Goal: Information Seeking & Learning: Learn about a topic

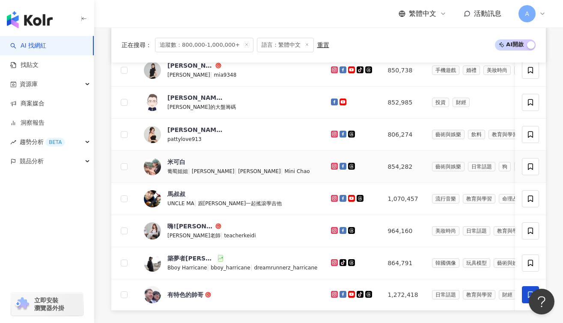
click at [201, 164] on span "米可白" at bounding box center [195, 162] width 56 height 9
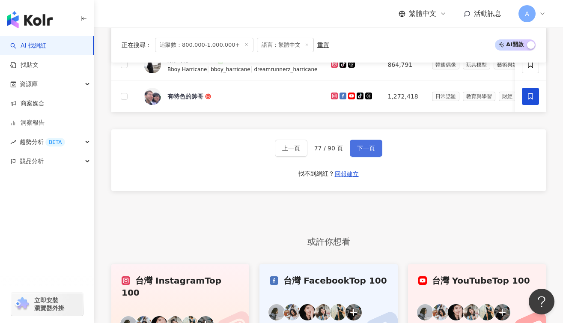
click at [356, 154] on button "下一頁" at bounding box center [366, 148] width 33 height 17
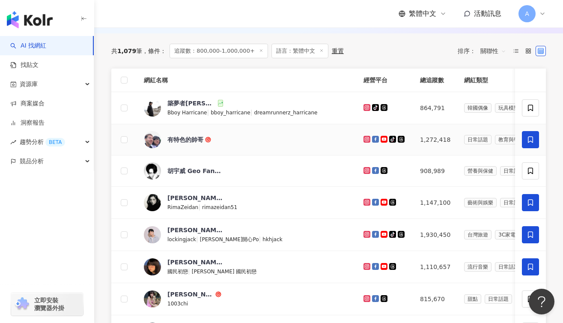
scroll to position [119, 0]
click at [177, 101] on div "築夢者[PERSON_NAME]" at bounding box center [191, 102] width 49 height 9
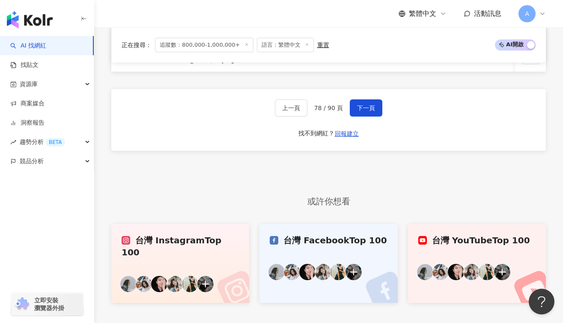
scroll to position [527, 0]
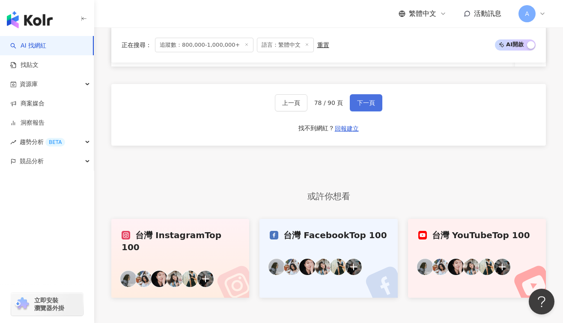
click at [362, 111] on button "下一頁" at bounding box center [366, 102] width 33 height 17
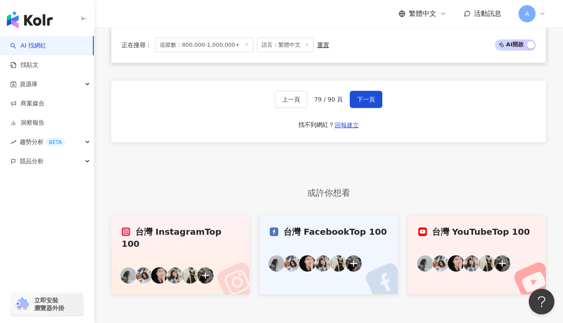
scroll to position [349, 0]
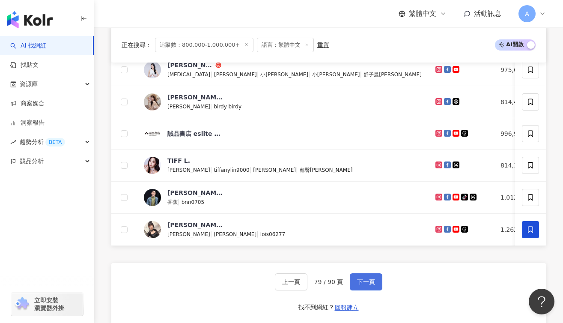
click at [373, 290] on button "下一頁" at bounding box center [366, 281] width 33 height 17
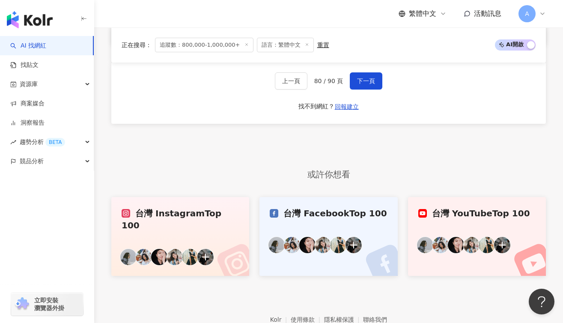
scroll to position [549, 0]
click at [363, 90] on button "下一頁" at bounding box center [366, 81] width 33 height 17
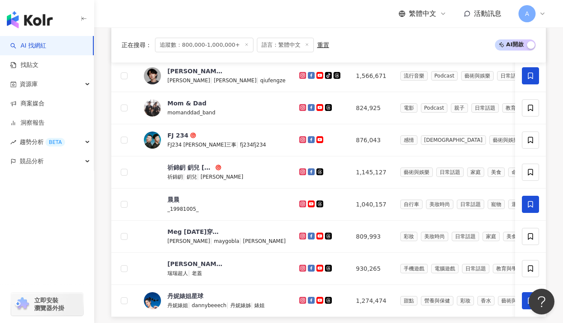
scroll to position [263, 0]
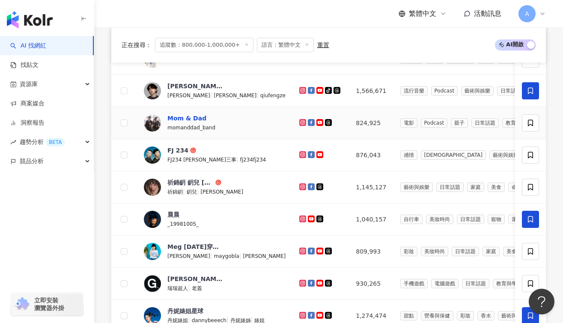
click at [177, 116] on div "Mom & Dad" at bounding box center [186, 118] width 39 height 9
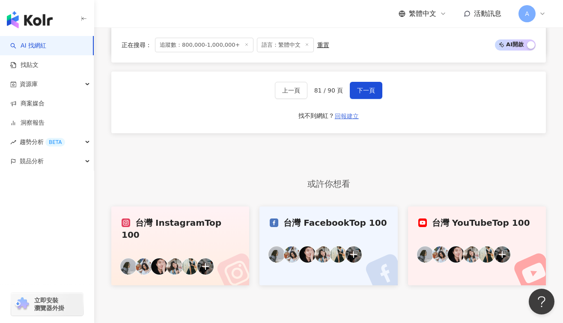
scroll to position [496, 0]
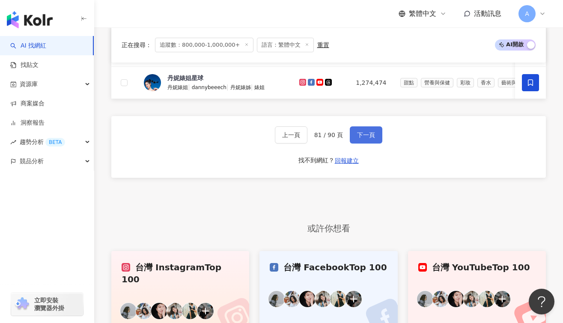
click at [369, 143] on button "下一頁" at bounding box center [366, 134] width 33 height 17
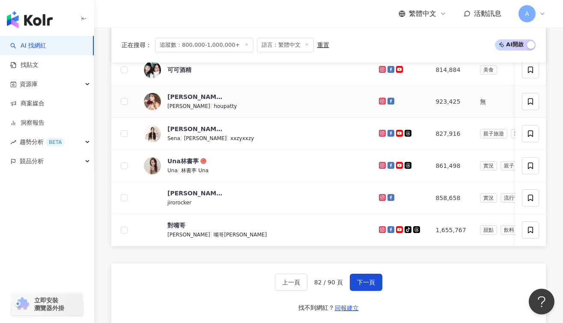
scroll to position [352, 0]
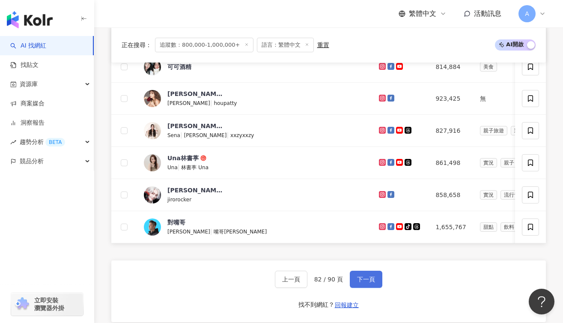
click at [372, 283] on span "下一頁" at bounding box center [366, 279] width 18 height 7
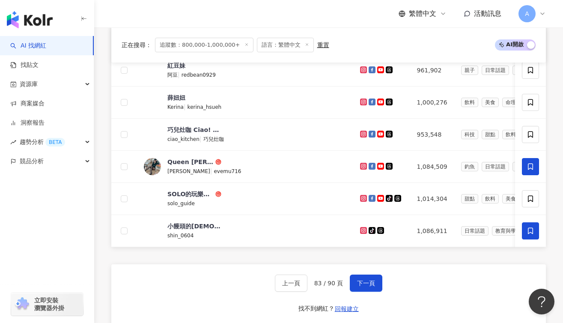
scroll to position [350, 0]
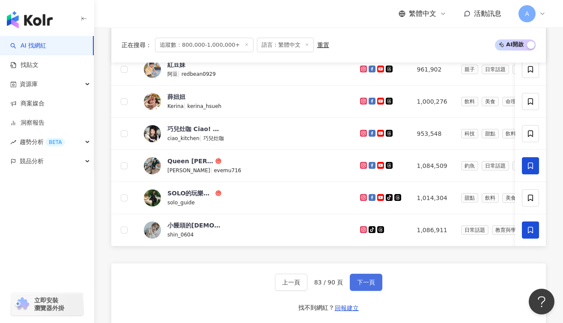
click at [378, 291] on button "下一頁" at bounding box center [366, 282] width 33 height 17
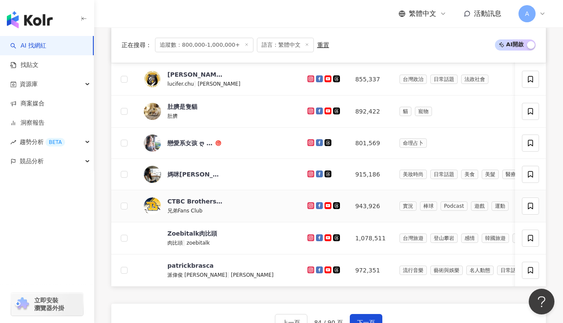
scroll to position [380, 0]
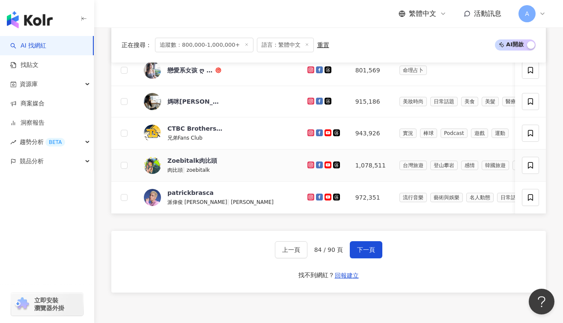
click at [224, 158] on div "Zoebitalk肉比頭 肉比頭 | zoebitalk" at bounding box center [219, 165] width 150 height 18
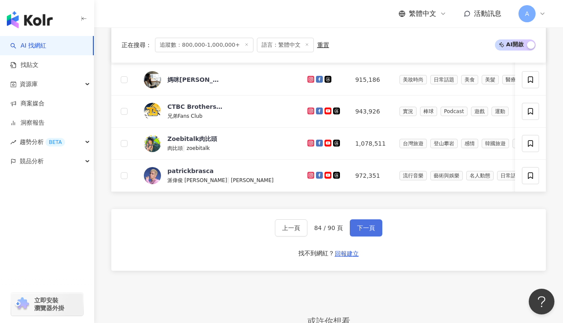
click at [378, 232] on button "下一頁" at bounding box center [366, 227] width 33 height 17
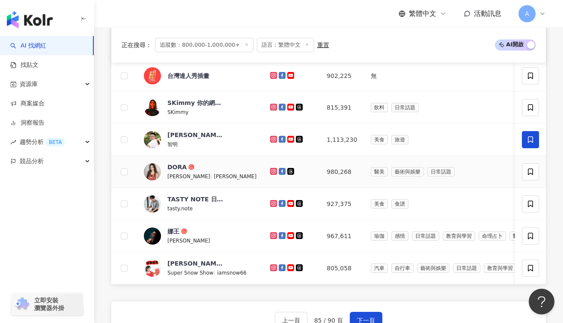
scroll to position [372, 0]
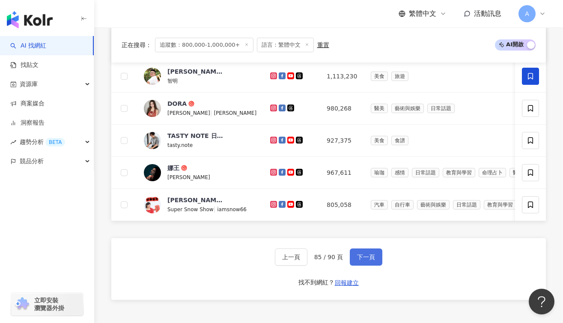
click at [369, 258] on button "下一頁" at bounding box center [366, 256] width 33 height 17
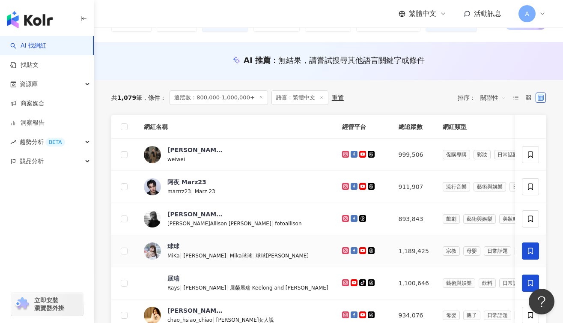
scroll to position [72, 0]
click at [171, 145] on div "[PERSON_NAME]" at bounding box center [195, 149] width 56 height 9
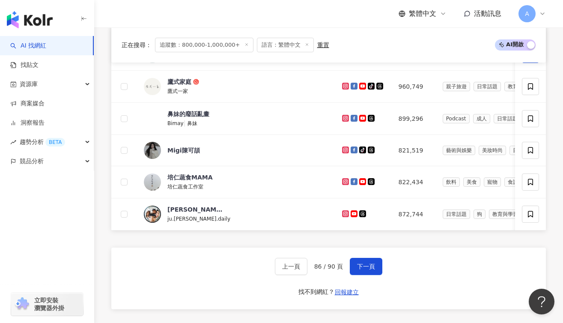
scroll to position [387, 0]
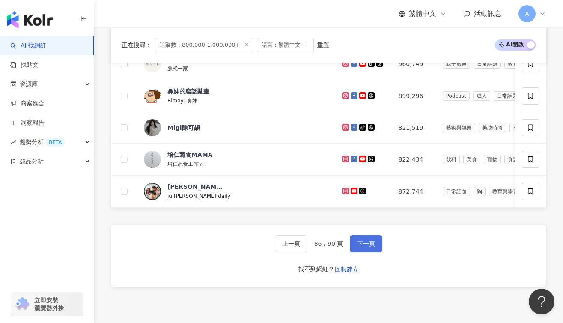
click at [372, 247] on span "下一頁" at bounding box center [366, 243] width 18 height 7
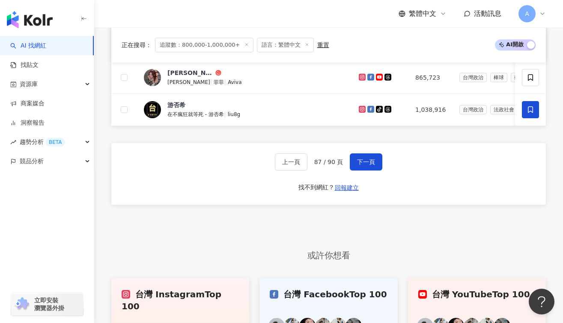
scroll to position [324, 0]
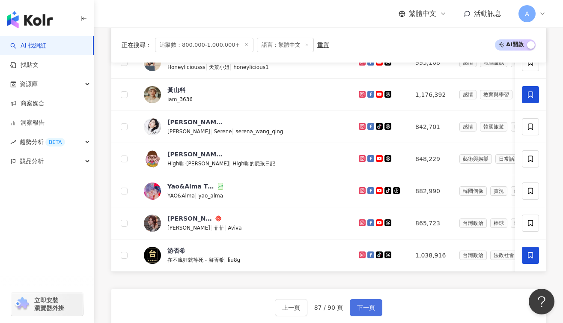
click at [380, 309] on button "下一頁" at bounding box center [366, 307] width 33 height 17
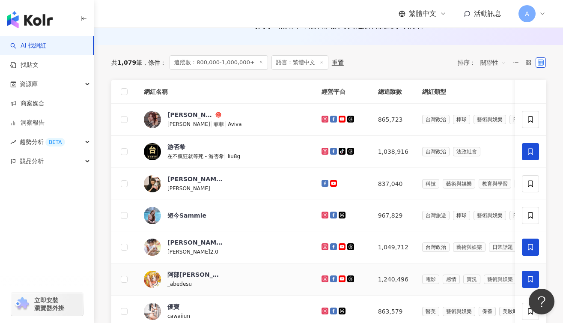
scroll to position [111, 0]
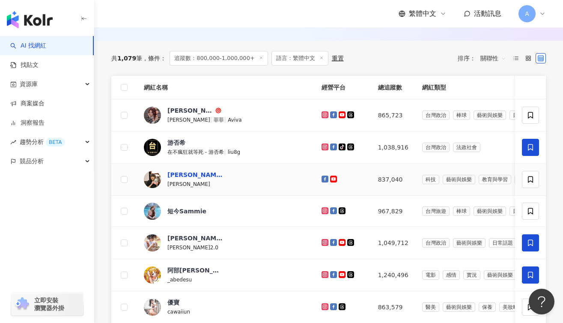
click at [197, 177] on div "[PERSON_NAME]美國時間" at bounding box center [195, 174] width 56 height 9
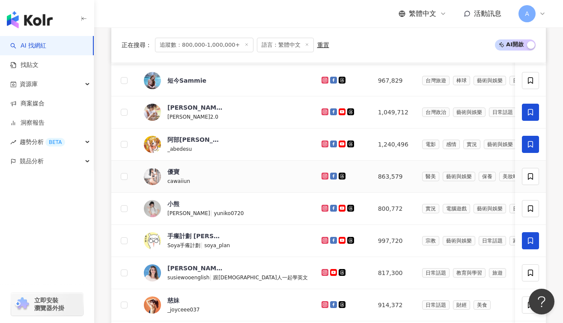
click at [213, 180] on div "cawaiiun" at bounding box center [195, 180] width 56 height 9
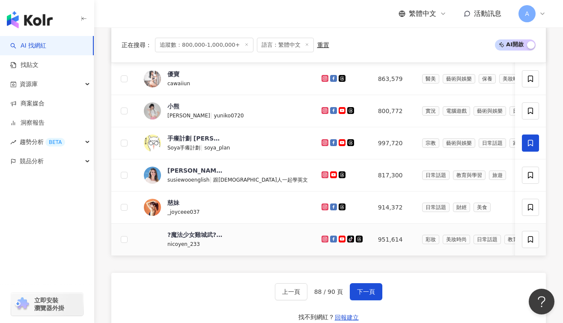
scroll to position [340, 0]
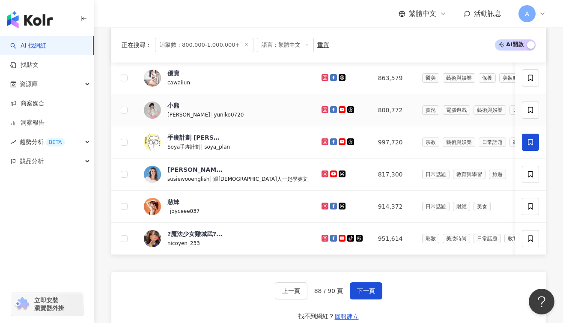
click at [194, 96] on td "[PERSON_NAME] | yuniko0720" at bounding box center [226, 110] width 178 height 32
click at [152, 110] on img at bounding box center [152, 109] width 17 height 17
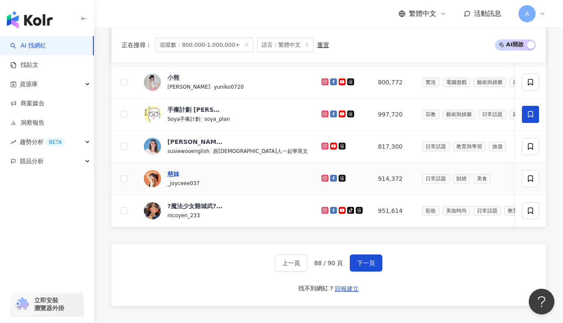
click at [175, 176] on div "慈妹" at bounding box center [173, 174] width 12 height 9
click at [368, 266] on span "下一頁" at bounding box center [366, 262] width 18 height 7
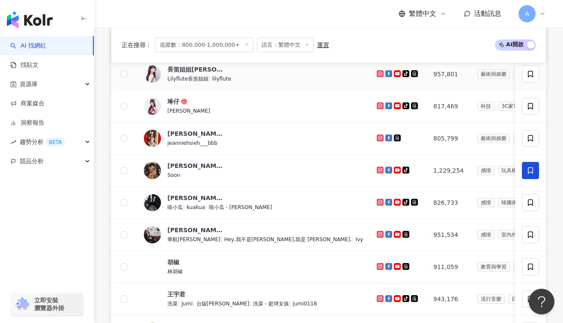
scroll to position [184, 0]
click at [250, 102] on div "琳仔 [PERSON_NAME]" at bounding box center [253, 106] width 219 height 18
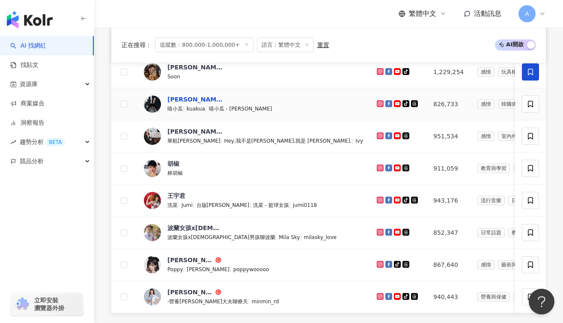
scroll to position [284, 0]
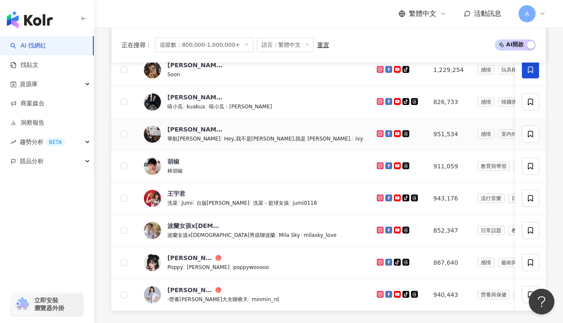
click at [190, 139] on span "華航[PERSON_NAME]" at bounding box center [193, 139] width 53 height 6
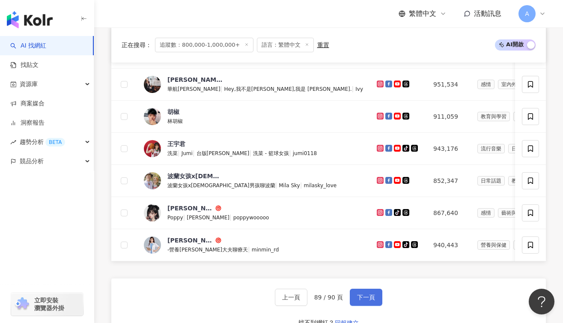
scroll to position [336, 0]
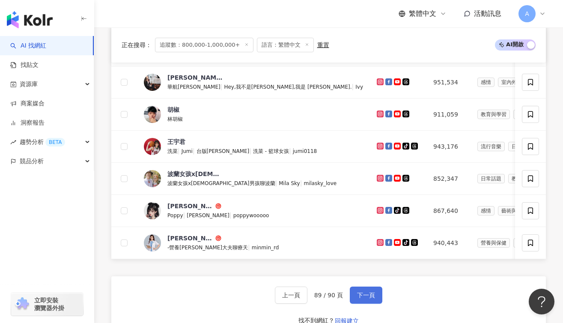
click at [371, 297] on button "下一頁" at bounding box center [366, 294] width 33 height 17
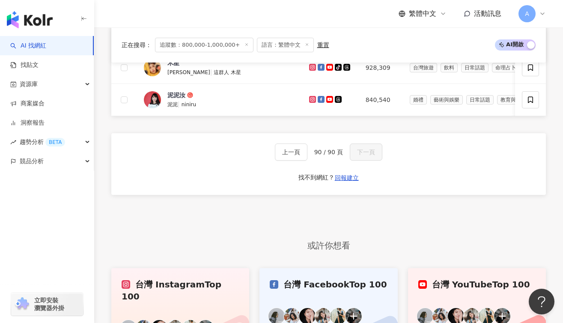
scroll to position [425, 0]
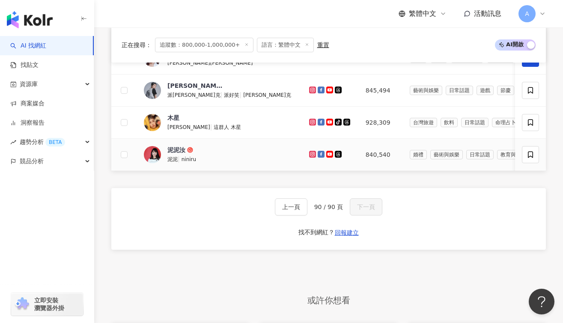
click at [205, 155] on div "泥泥 | niniru" at bounding box center [195, 158] width 56 height 9
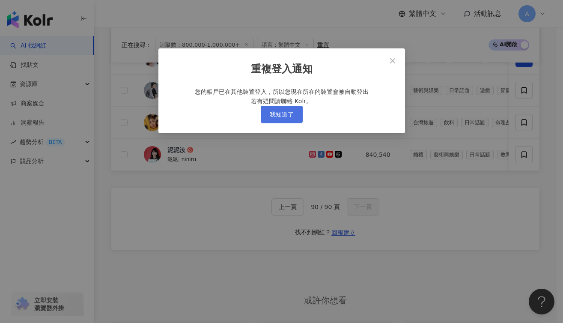
click at [293, 118] on span "我知道了" at bounding box center [282, 114] width 24 height 7
